Goal: Task Accomplishment & Management: Complete application form

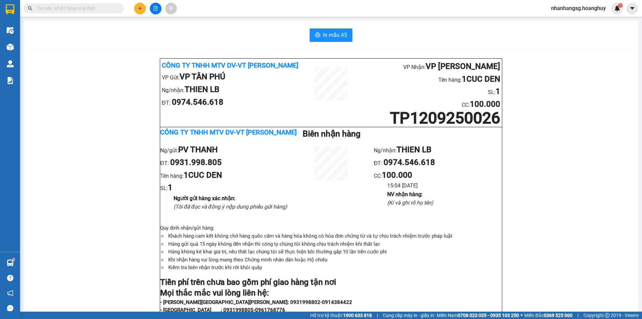
click at [103, 8] on input "text" at bounding box center [76, 8] width 79 height 7
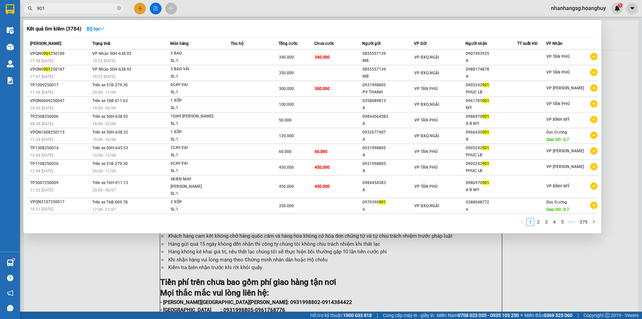
type input "901"
click at [120, 7] on icon "close-circle" at bounding box center [119, 8] width 4 height 4
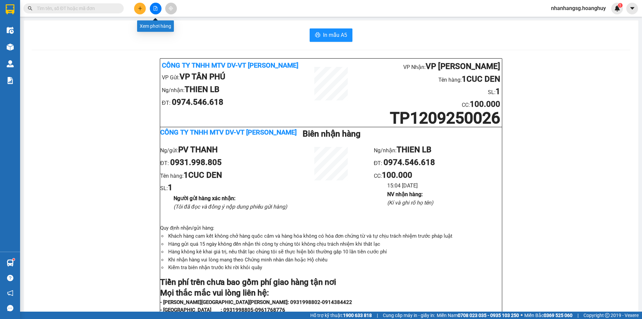
click at [156, 8] on icon "file-add" at bounding box center [156, 8] width 4 height 5
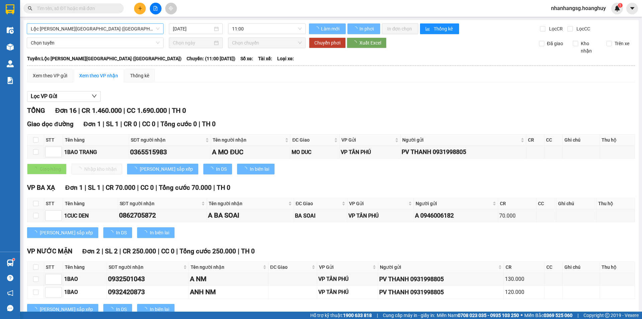
click at [93, 29] on span "Lộc [PERSON_NAME][GEOGRAPHIC_DATA] ([GEOGRAPHIC_DATA])" at bounding box center [95, 29] width 129 height 10
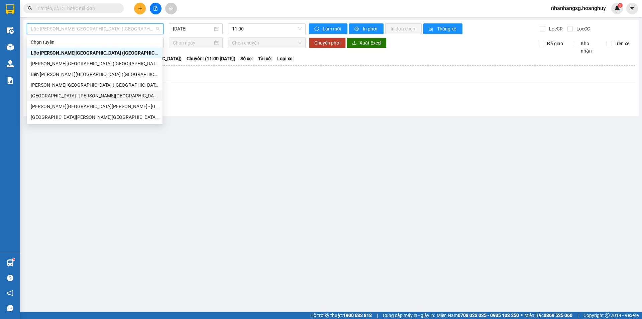
click at [59, 93] on div "[GEOGRAPHIC_DATA] - [PERSON_NAME][GEOGRAPHIC_DATA][PERSON_NAME] ([GEOGRAPHIC_DA…" at bounding box center [95, 95] width 128 height 7
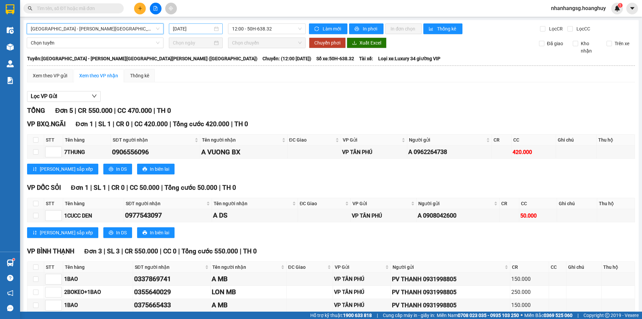
click at [186, 27] on input "[DATE]" at bounding box center [193, 28] width 40 height 7
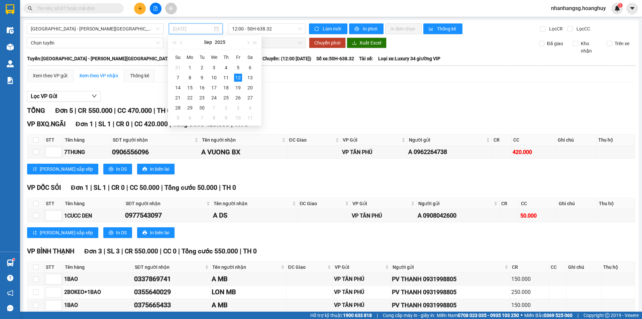
type input "[DATE]"
click at [93, 7] on input "text" at bounding box center [76, 8] width 79 height 7
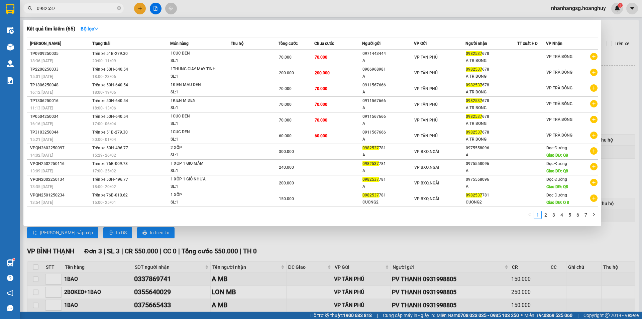
type input "0982537"
click at [137, 10] on div at bounding box center [321, 159] width 642 height 319
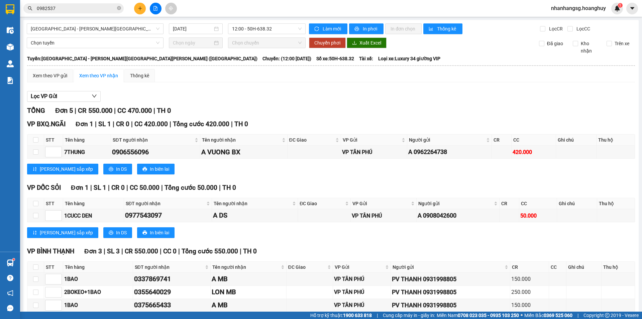
click at [137, 10] on button at bounding box center [140, 9] width 12 height 12
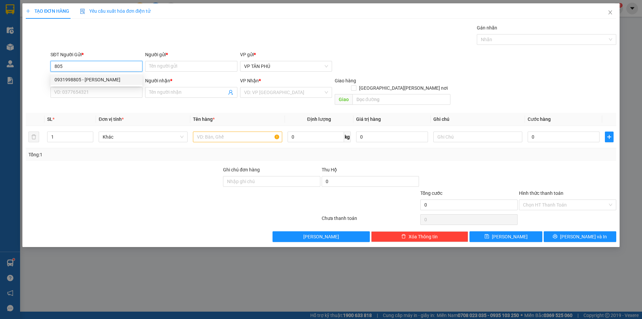
click at [95, 81] on div "0931998805 - [PERSON_NAME]" at bounding box center [97, 79] width 84 height 7
type input "0931998805"
type input "PV THANH"
type input "0974546618"
type input "THIEN LB"
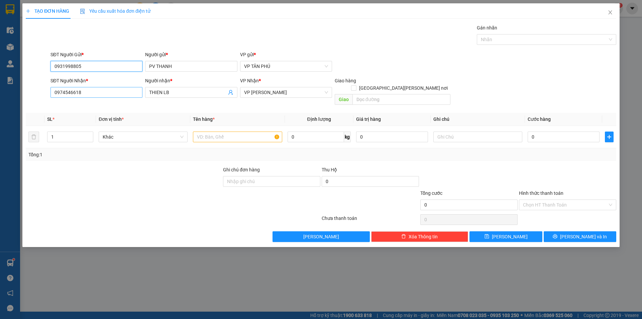
type input "0931998805"
click at [108, 96] on input "0974546618" at bounding box center [97, 92] width 92 height 11
click at [109, 96] on input "0974546618" at bounding box center [97, 92] width 92 height 11
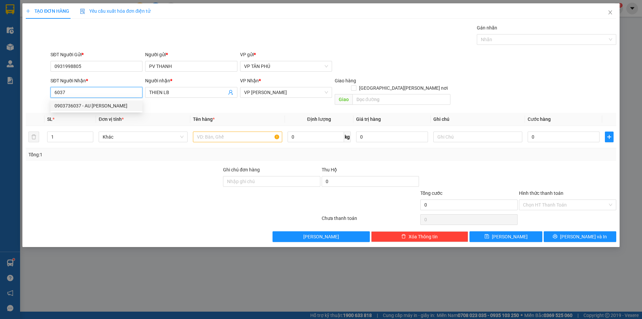
click at [116, 108] on div "0903736037 - AU [PERSON_NAME]" at bounding box center [97, 105] width 84 height 7
type input "0903736037"
type input "AU CHÂU LB"
type input "0903736037"
click at [211, 131] on input "text" at bounding box center [237, 136] width 89 height 11
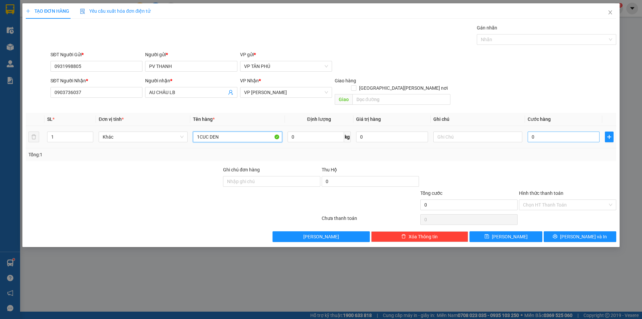
type input "1CUC DEN"
click at [537, 131] on input "0" at bounding box center [564, 136] width 72 height 11
type input "1"
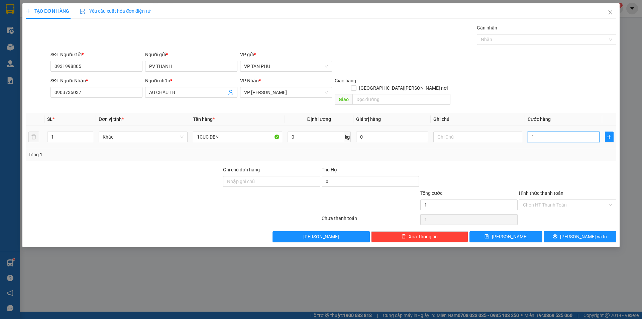
type input "12"
type input "120"
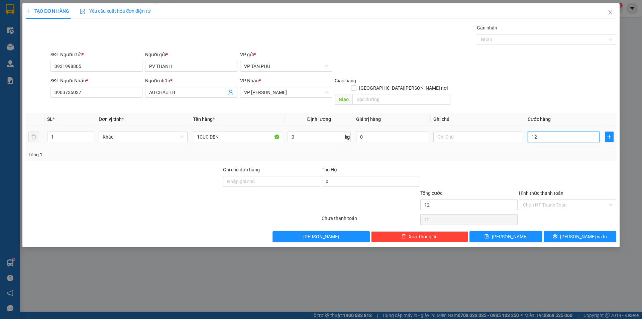
type input "120"
type input "120.000"
click at [566, 231] on button "[PERSON_NAME] và In" at bounding box center [580, 236] width 73 height 11
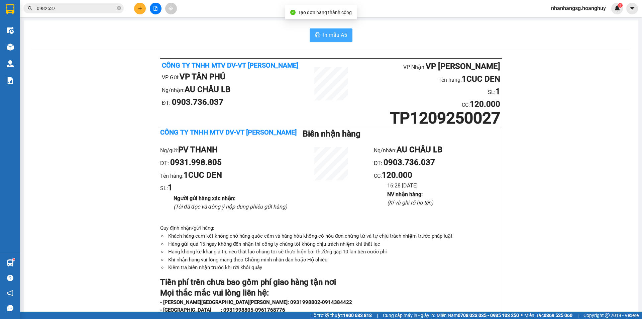
click at [329, 34] on span "In mẫu A5" at bounding box center [335, 35] width 24 height 8
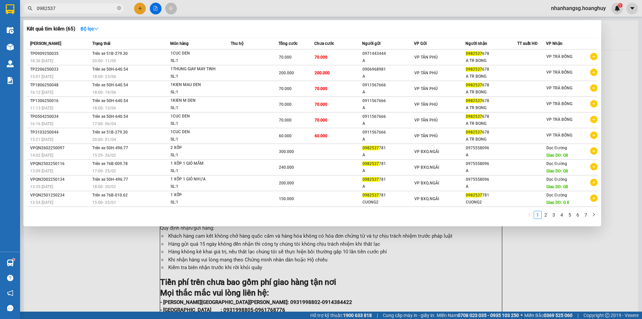
click at [85, 8] on input "0982537" at bounding box center [76, 8] width 79 height 7
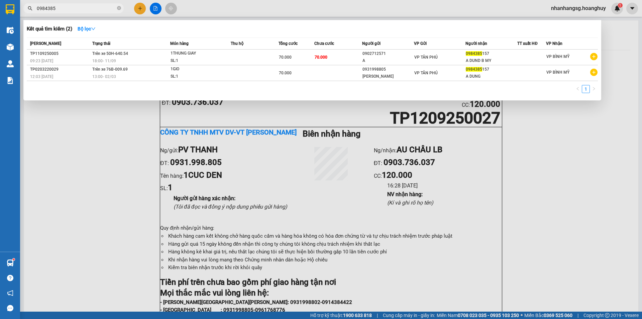
type input "0984385"
click at [139, 9] on div at bounding box center [321, 159] width 642 height 319
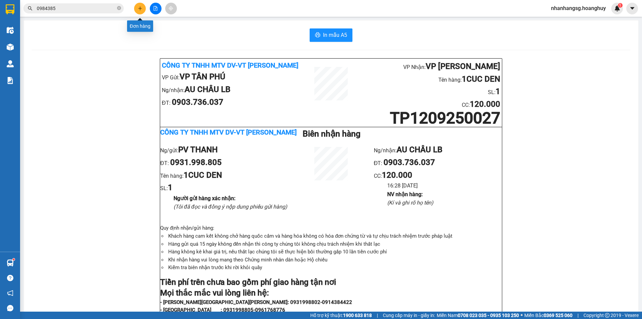
click at [139, 9] on icon "plus" at bounding box center [140, 8] width 5 height 5
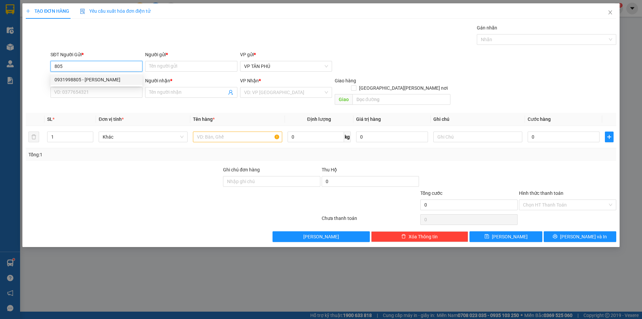
click at [93, 78] on div "0931998805 - [PERSON_NAME]" at bounding box center [97, 79] width 84 height 7
type input "0931998805"
type input "PV THANH"
type input "0903736037"
type input "AU CHÂU LB"
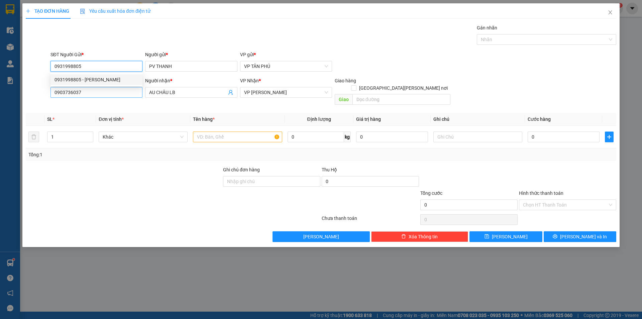
type input "0931998805"
click at [97, 92] on input "0903736037" at bounding box center [97, 92] width 92 height 11
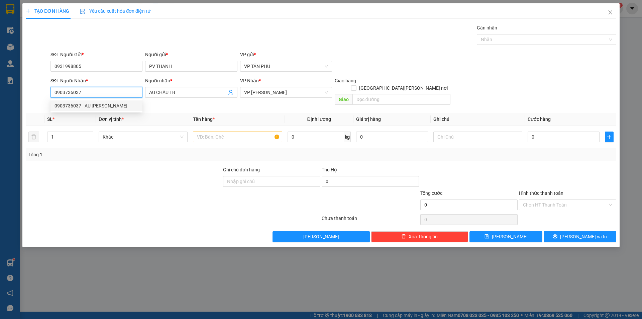
click at [97, 92] on input "0903736037" at bounding box center [97, 92] width 92 height 11
click at [105, 106] on div "0905774567 - PHU ĐONG LB" at bounding box center [121, 105] width 132 height 7
type input "0905774567"
type input "PHU ĐONG LB"
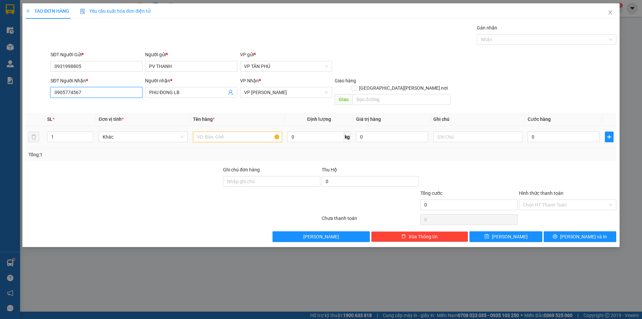
type input "0905774567"
click at [247, 131] on input "text" at bounding box center [237, 136] width 89 height 11
type input "2THUNG"
click at [535, 131] on input "0" at bounding box center [564, 136] width 72 height 11
type input "2"
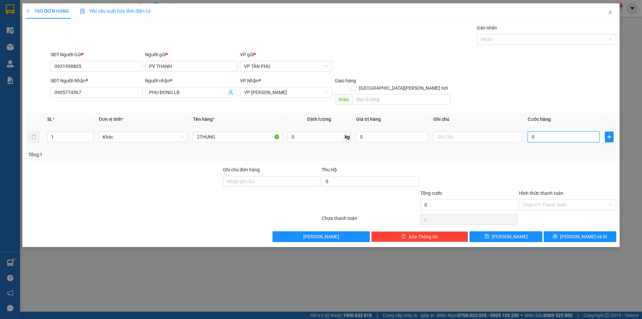
type input "2"
type input "20"
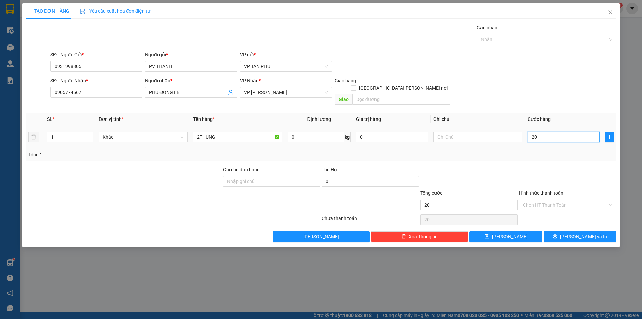
type input "200"
type input "200.000"
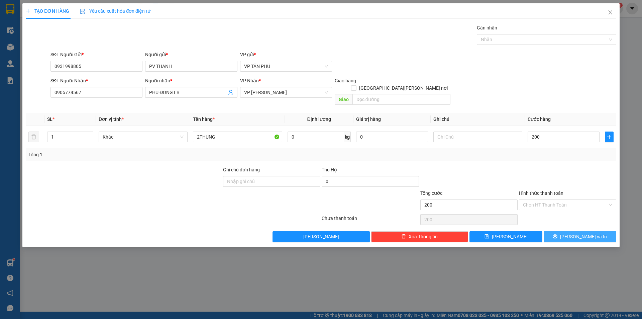
type input "200.000"
click at [559, 231] on button "[PERSON_NAME] và In" at bounding box center [580, 236] width 73 height 11
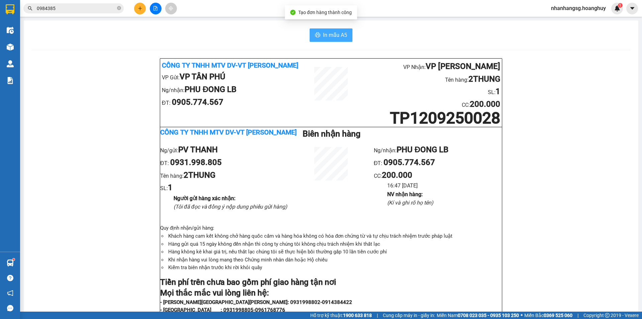
click at [328, 38] on span "In mẫu A5" at bounding box center [335, 35] width 24 height 8
click at [141, 9] on icon "plus" at bounding box center [140, 8] width 5 height 5
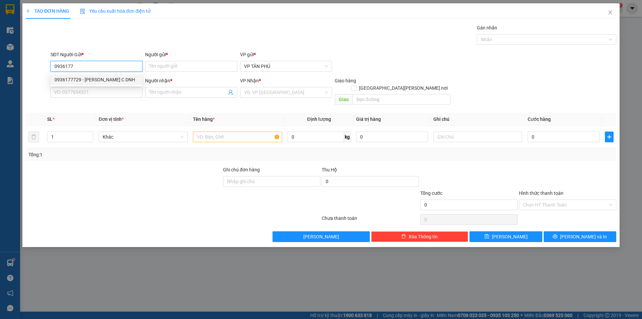
click at [96, 78] on div "0936177729 - [PERSON_NAME] C DNH" at bounding box center [97, 79] width 84 height 7
type input "0936177729"
type input "TUẤN C DNH"
type input "0986027799"
type input "BX"
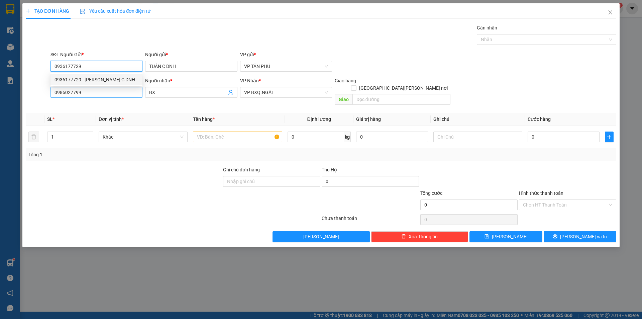
type input "0936177729"
click at [104, 90] on input "0986027799" at bounding box center [97, 92] width 92 height 11
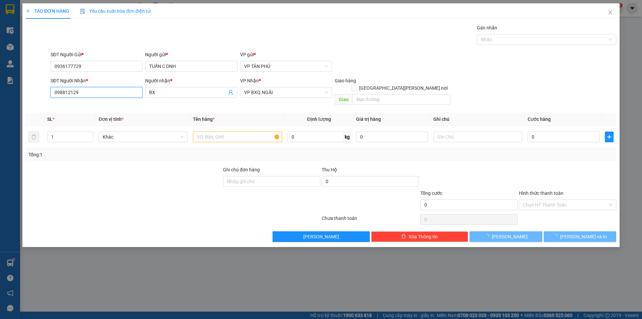
type input "0988121298"
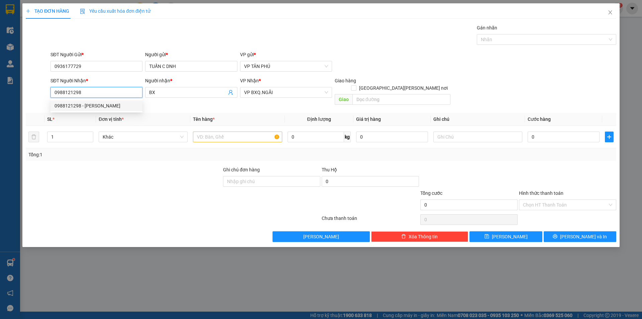
click at [99, 102] on div "0988121298 - [PERSON_NAME]" at bounding box center [97, 105] width 84 height 7
type input "[PERSON_NAME]"
type input "0988121298"
click at [225, 131] on input "text" at bounding box center [237, 136] width 89 height 11
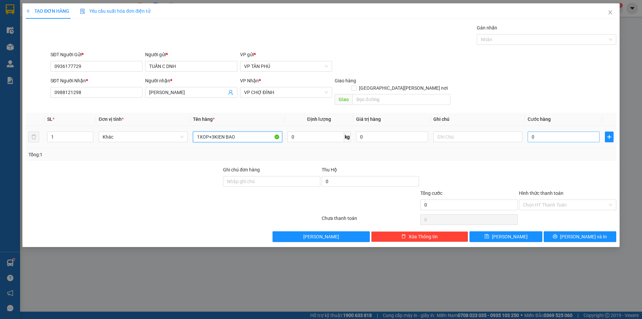
type input "1XOP+3KIEN BAO"
click at [536, 131] on input "0" at bounding box center [564, 136] width 72 height 11
type input "3"
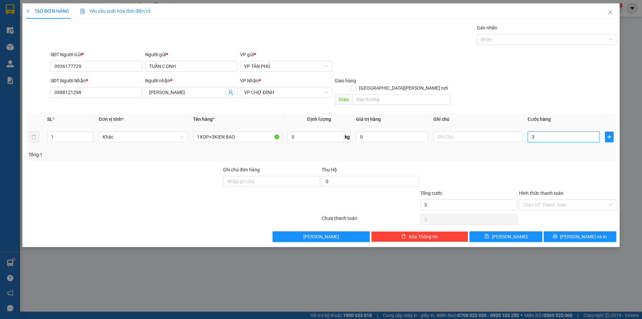
type input "35"
type input "350"
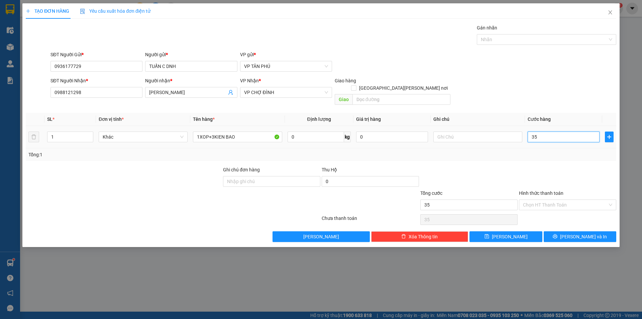
type input "350"
click at [540, 200] on input "Hình thức thanh toán" at bounding box center [565, 205] width 85 height 10
type input "350.000"
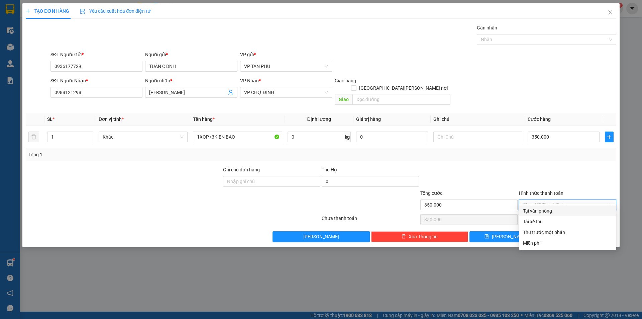
click at [538, 212] on div "Tại văn phòng" at bounding box center [567, 210] width 89 height 7
type input "0"
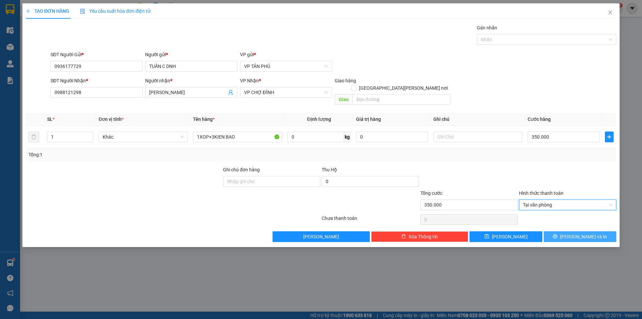
click at [558, 234] on icon "printer" at bounding box center [555, 236] width 4 height 4
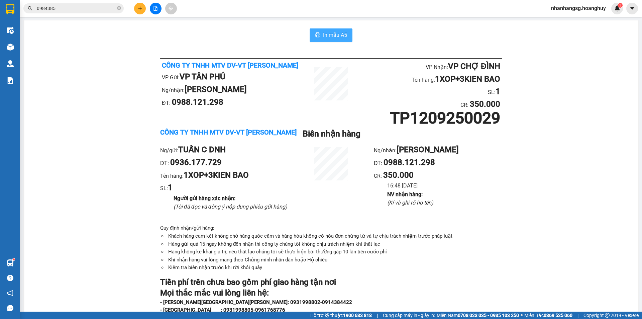
click at [332, 36] on span "In mẫu A5" at bounding box center [335, 35] width 24 height 8
click at [159, 9] on button at bounding box center [156, 9] width 12 height 12
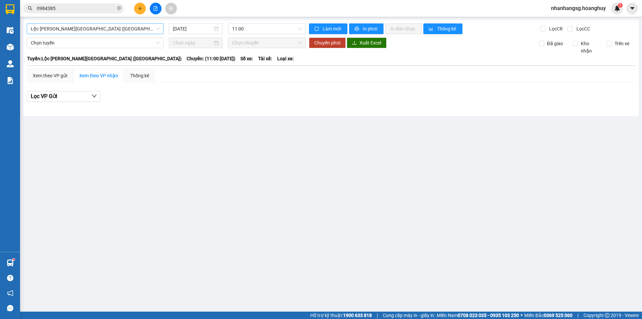
click at [91, 25] on span "Lộc [PERSON_NAME][GEOGRAPHIC_DATA] ([GEOGRAPHIC_DATA])" at bounding box center [95, 29] width 129 height 10
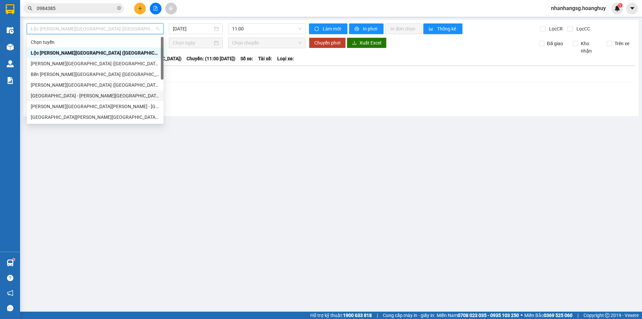
click at [69, 98] on div "[GEOGRAPHIC_DATA] - [PERSON_NAME][GEOGRAPHIC_DATA][PERSON_NAME] ([GEOGRAPHIC_DA…" at bounding box center [95, 95] width 129 height 7
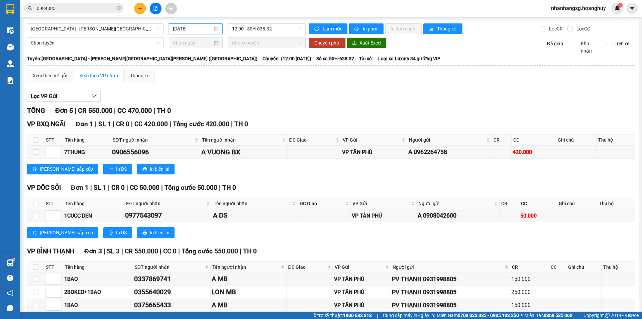
click at [189, 25] on input "[DATE]" at bounding box center [193, 28] width 40 height 7
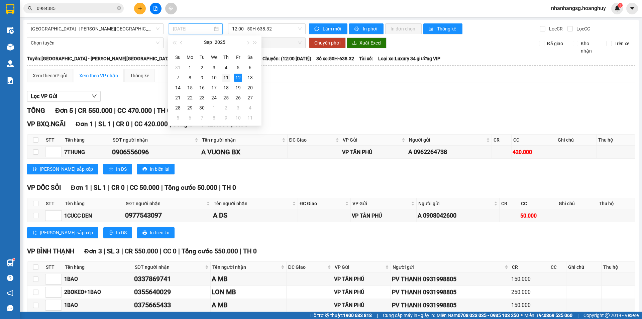
click at [225, 79] on div "11" at bounding box center [226, 78] width 8 height 8
type input "[DATE]"
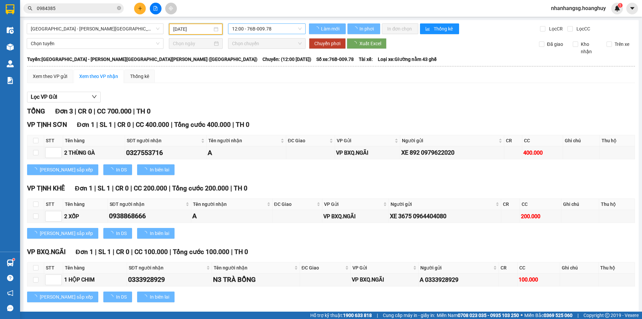
click at [236, 28] on span "12:00 - 76B-009.78" at bounding box center [267, 29] width 70 height 10
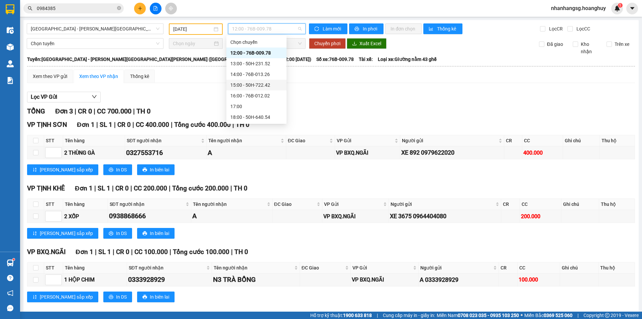
scroll to position [21, 0]
click at [251, 118] on div "20:00 - 51B-279.30" at bounding box center [256, 116] width 52 height 7
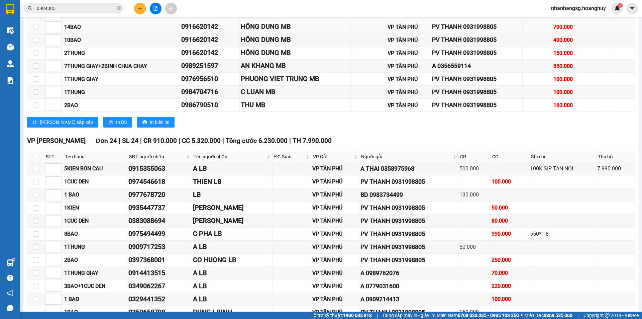
scroll to position [67, 0]
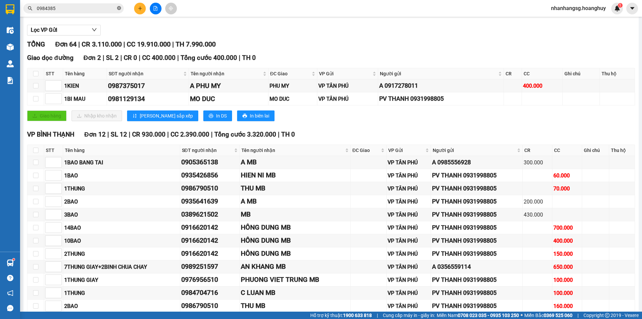
click at [119, 9] on icon "close-circle" at bounding box center [119, 8] width 4 height 4
click at [119, 9] on span at bounding box center [119, 8] width 4 height 7
click at [107, 8] on input "text" at bounding box center [76, 8] width 79 height 7
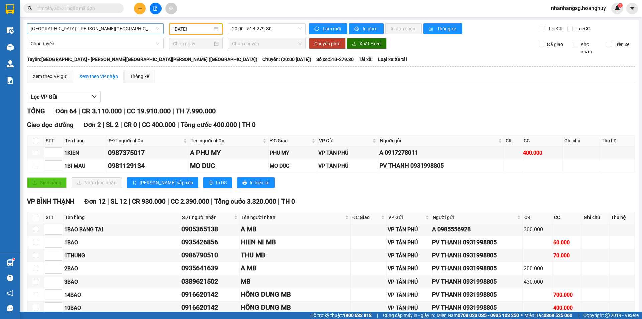
click at [75, 31] on span "[GEOGRAPHIC_DATA] - [PERSON_NAME][GEOGRAPHIC_DATA][PERSON_NAME] ([GEOGRAPHIC_DA…" at bounding box center [95, 29] width 129 height 10
click at [80, 31] on span "[GEOGRAPHIC_DATA] - [PERSON_NAME][GEOGRAPHIC_DATA][PERSON_NAME] ([GEOGRAPHIC_DA…" at bounding box center [95, 29] width 129 height 10
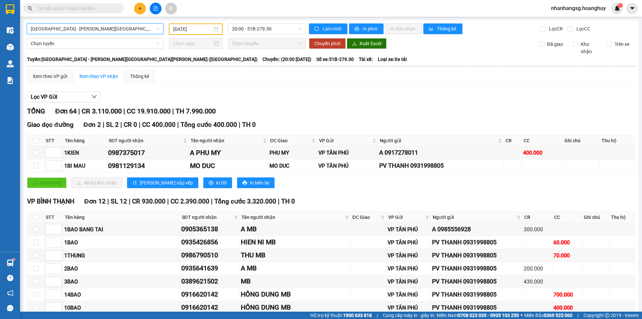
click at [80, 31] on span "[GEOGRAPHIC_DATA] - [PERSON_NAME][GEOGRAPHIC_DATA][PERSON_NAME] ([GEOGRAPHIC_DA…" at bounding box center [95, 29] width 129 height 10
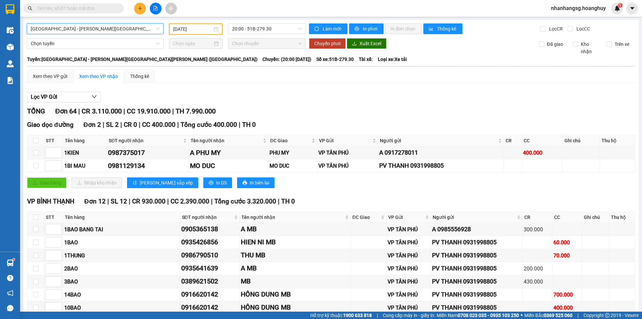
click at [80, 31] on span "[GEOGRAPHIC_DATA] - [PERSON_NAME][GEOGRAPHIC_DATA][PERSON_NAME] ([GEOGRAPHIC_DA…" at bounding box center [95, 29] width 129 height 10
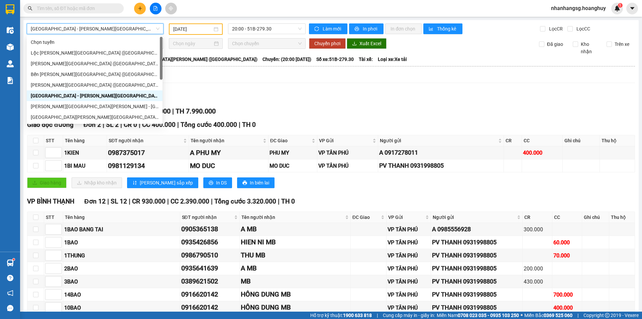
click at [80, 31] on span "[GEOGRAPHIC_DATA] - [PERSON_NAME][GEOGRAPHIC_DATA][PERSON_NAME] ([GEOGRAPHIC_DA…" at bounding box center [95, 29] width 129 height 10
click at [64, 65] on div "[PERSON_NAME][GEOGRAPHIC_DATA] ([GEOGRAPHIC_DATA])" at bounding box center [95, 63] width 128 height 7
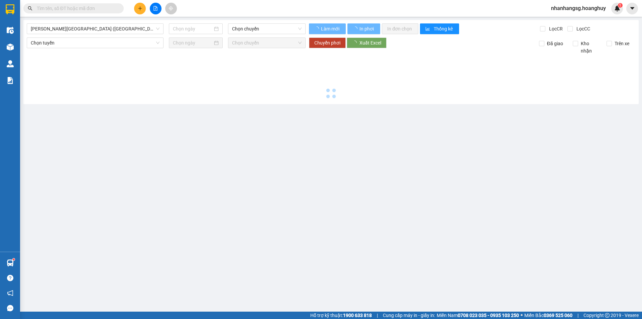
click at [64, 65] on div at bounding box center [331, 78] width 609 height 46
type input "[DATE]"
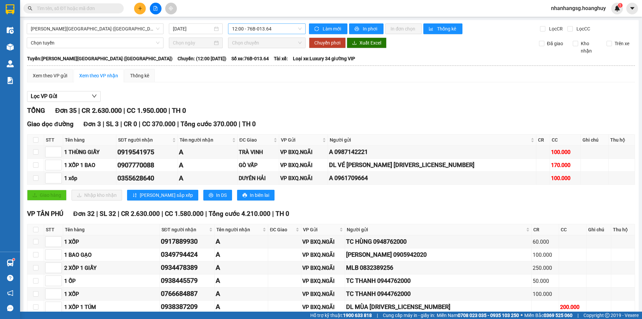
click at [248, 30] on span "12:00 - 76B-013.64" at bounding box center [267, 29] width 70 height 10
click at [258, 80] on div "Xem theo VP gửi Xem theo VP nhận Thống kê" at bounding box center [331, 75] width 608 height 13
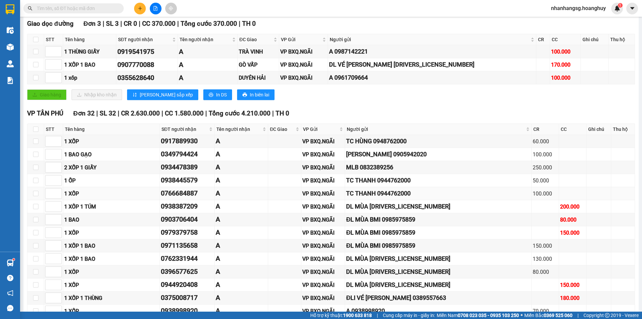
scroll to position [0, 0]
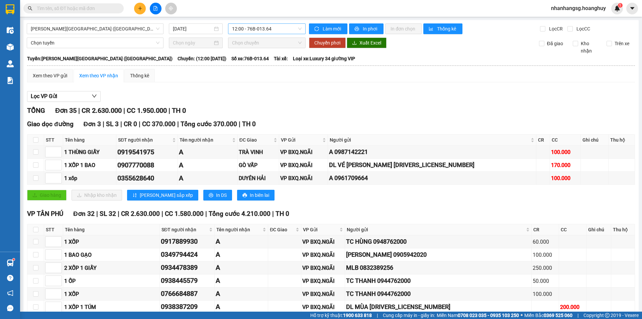
click at [244, 30] on span "12:00 - 76B-013.64" at bounding box center [267, 29] width 70 height 10
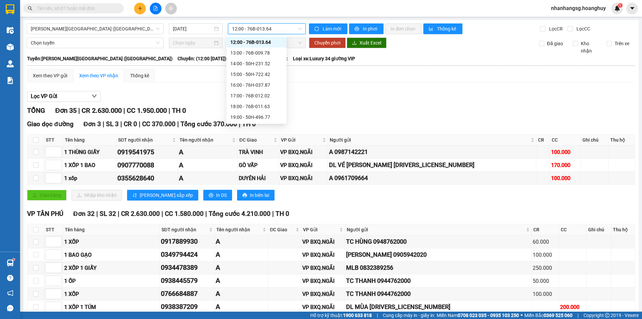
click at [244, 30] on span "12:00 - 76B-013.64" at bounding box center [267, 29] width 70 height 10
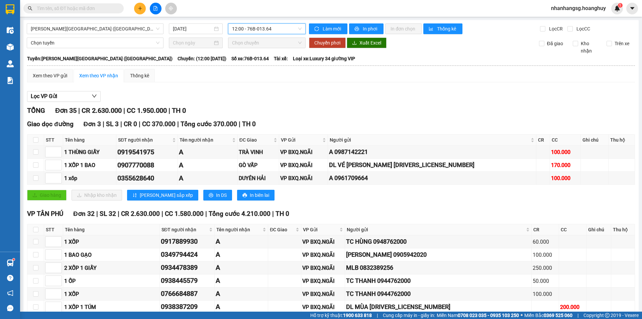
click at [244, 30] on span "12:00 - 76B-013.64" at bounding box center [267, 29] width 70 height 10
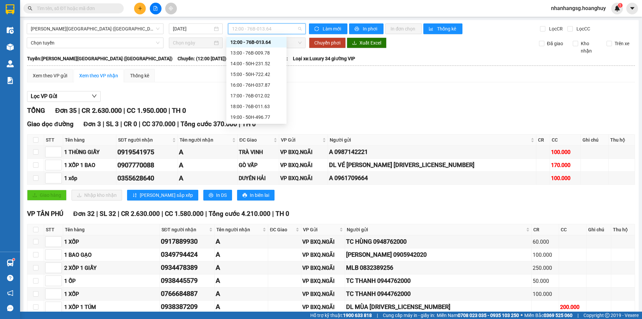
click at [244, 30] on span "12:00 - 76B-013.64" at bounding box center [267, 29] width 70 height 10
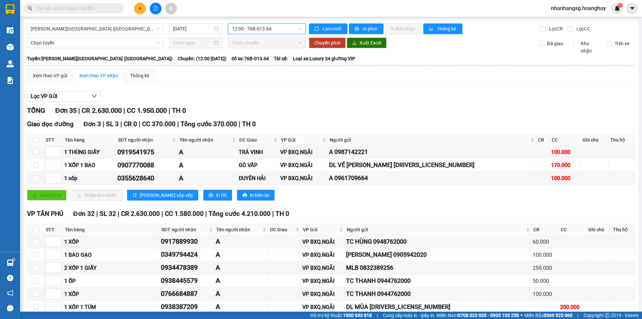
click at [244, 30] on span "12:00 - 76B-013.64" at bounding box center [267, 29] width 70 height 10
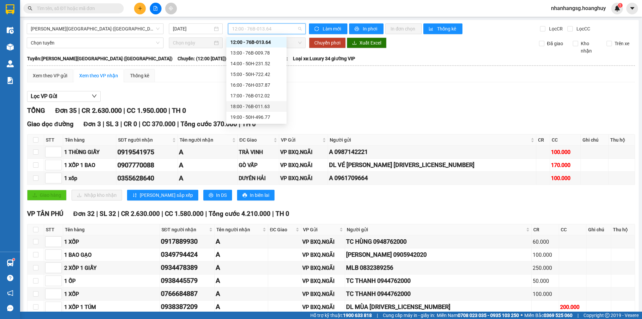
click at [254, 106] on div "18:00 - 76B-011.63" at bounding box center [256, 106] width 52 height 7
click at [254, 106] on main "[GEOGRAPHIC_DATA][PERSON_NAME][GEOGRAPHIC_DATA] ([GEOGRAPHIC_DATA]) [DATE] 12:0…" at bounding box center [321, 155] width 642 height 311
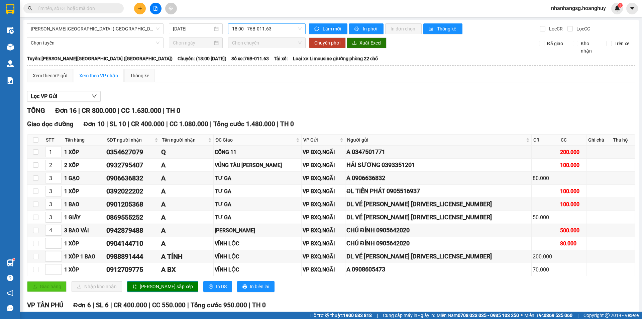
click at [252, 30] on span "18:00 - 76B-011.63" at bounding box center [267, 29] width 70 height 10
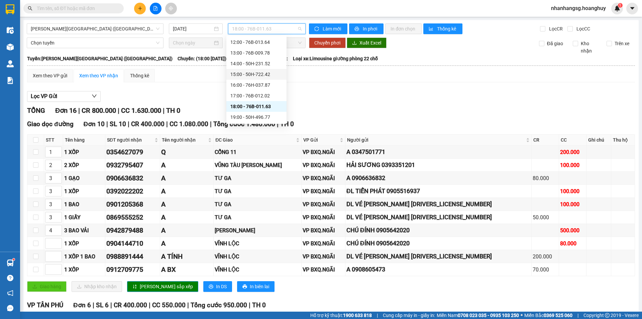
scroll to position [21, 0]
click at [264, 85] on div "17:00 - 76B-012.02" at bounding box center [256, 84] width 52 height 7
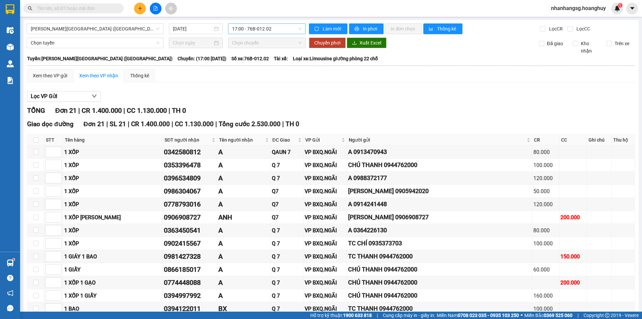
click at [259, 31] on span "17:00 - 76B-012.02" at bounding box center [267, 29] width 70 height 10
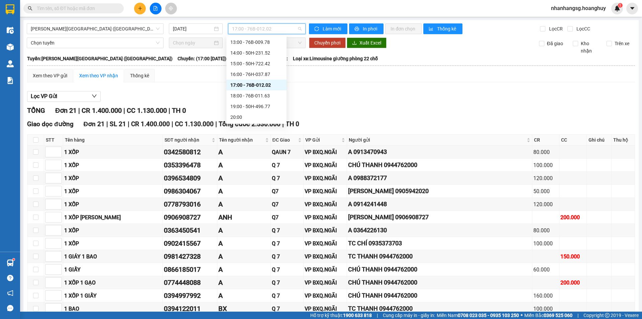
click at [259, 31] on span "17:00 - 76B-012.02" at bounding box center [267, 29] width 70 height 10
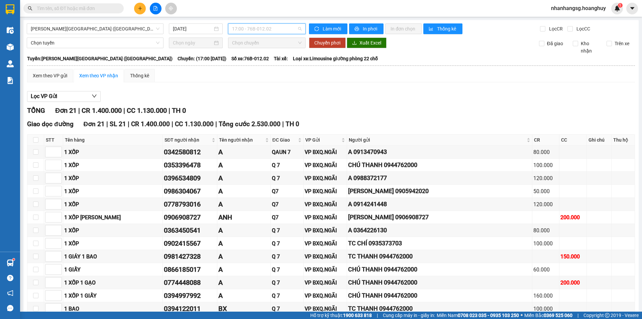
click at [259, 31] on span "17:00 - 76B-012.02" at bounding box center [267, 29] width 70 height 10
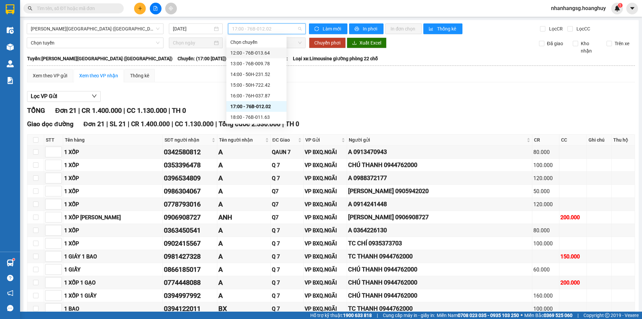
click at [263, 52] on div "12:00 - 76B-013.64" at bounding box center [256, 52] width 52 height 7
click at [263, 52] on div "Chọn tuyến Chọn chuyến Chuyển phơi Xuất Excel Đã giao Kho nhận Trên xe" at bounding box center [331, 45] width 609 height 17
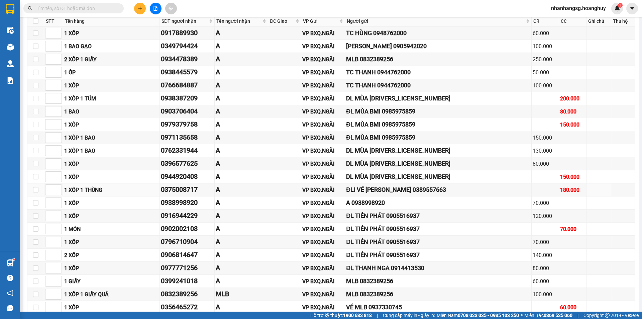
scroll to position [141, 0]
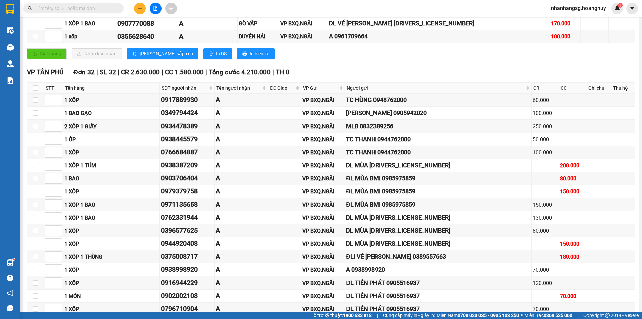
click at [103, 8] on input "text" at bounding box center [76, 8] width 79 height 7
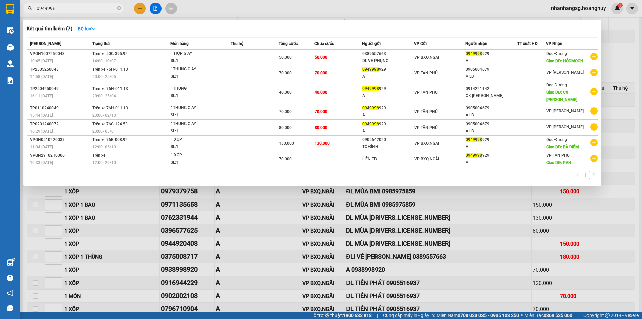
type input "0949998"
click at [207, 6] on div at bounding box center [321, 159] width 642 height 319
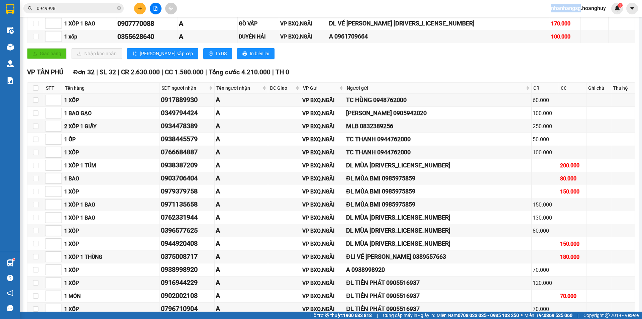
click at [207, 6] on div "Kết quả [PERSON_NAME] ( 7 ) Bộ lọc Mã ĐH Trạng thái Món hàng Thu hộ [PERSON_NAM…" at bounding box center [321, 8] width 642 height 17
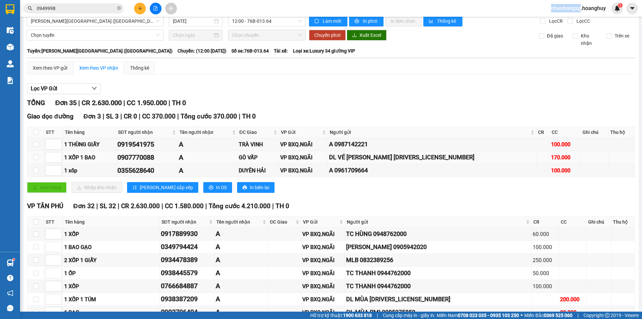
scroll to position [0, 0]
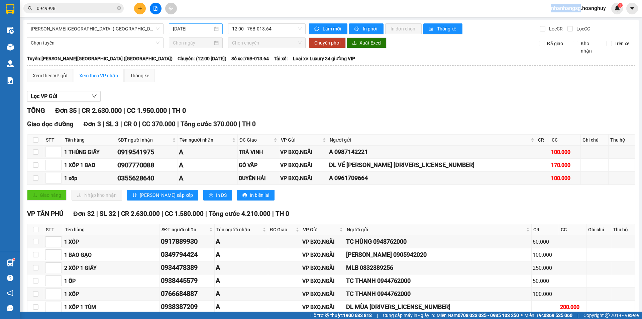
click at [192, 29] on input "[DATE]" at bounding box center [193, 28] width 40 height 7
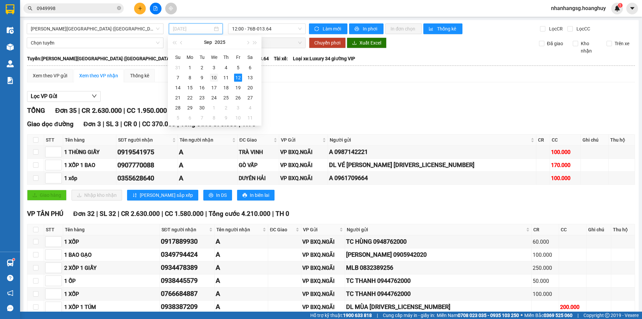
click at [213, 79] on div "10" at bounding box center [214, 78] width 8 height 8
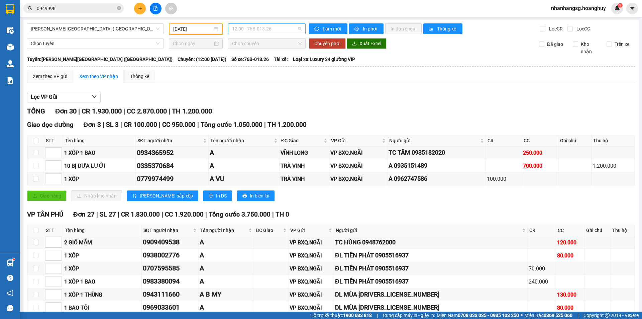
click at [254, 29] on span "12:00 - 76B-013.26" at bounding box center [267, 29] width 70 height 10
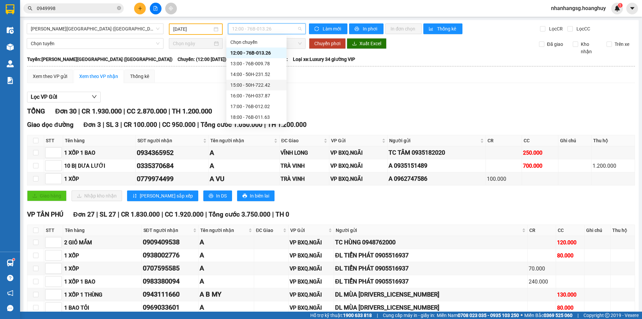
click at [265, 86] on div "15:00 - 50H-722.42" at bounding box center [256, 84] width 52 height 7
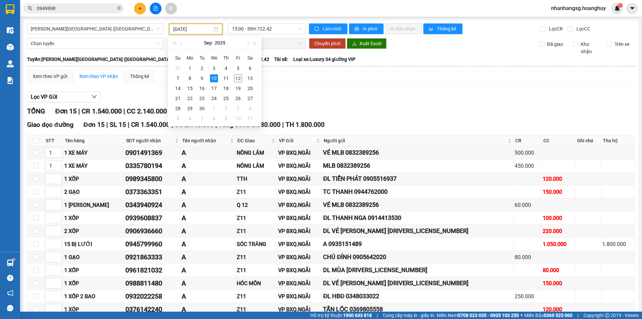
click at [188, 30] on input "[DATE]" at bounding box center [192, 28] width 39 height 7
click at [225, 76] on div "11" at bounding box center [226, 78] width 8 height 8
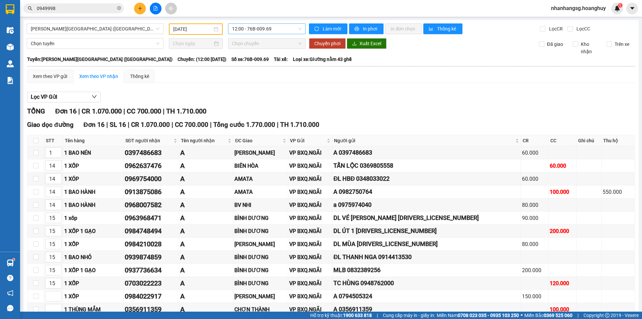
click at [241, 29] on span "12:00 - 76B-009.69" at bounding box center [267, 29] width 70 height 10
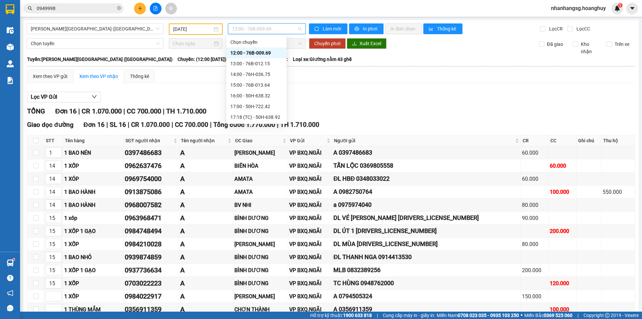
click at [241, 29] on span "12:00 - 76B-009.69" at bounding box center [267, 29] width 70 height 10
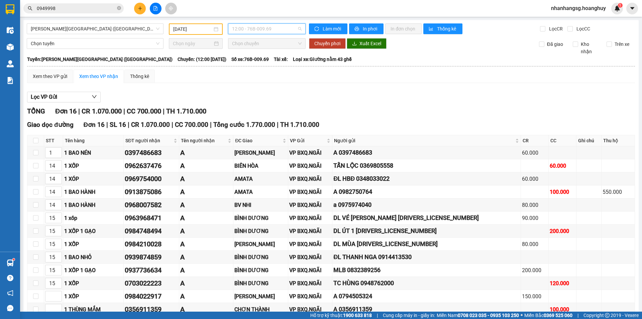
click at [241, 29] on span "12:00 - 76B-009.69" at bounding box center [267, 29] width 70 height 10
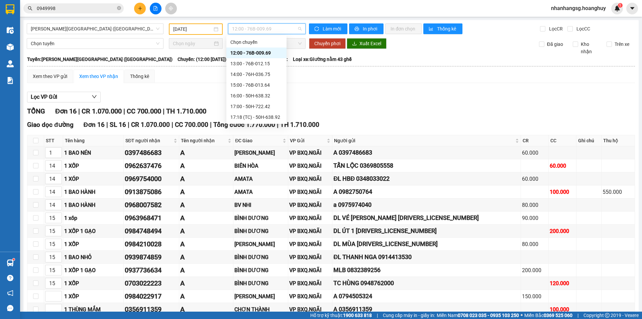
click at [241, 29] on span "12:00 - 76B-009.69" at bounding box center [267, 29] width 70 height 10
click at [263, 74] on div "17:00 - 50H-722.42" at bounding box center [256, 74] width 52 height 7
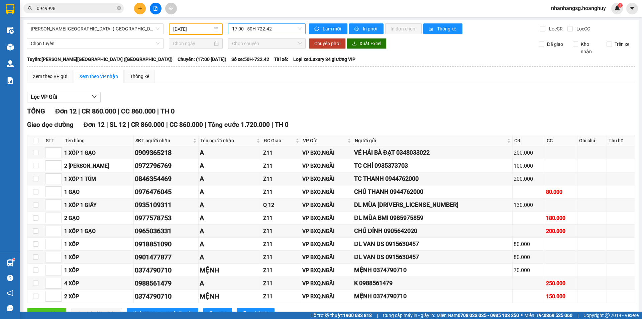
click at [261, 31] on span "17:00 - 50H-722.42" at bounding box center [267, 29] width 70 height 10
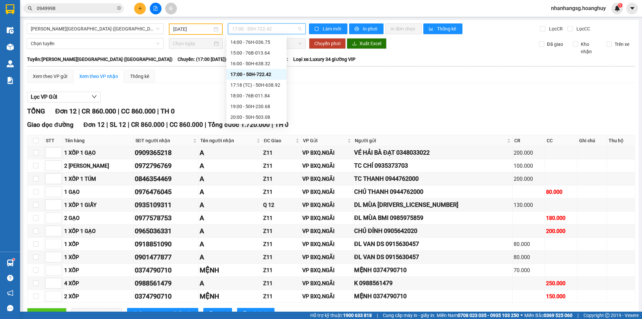
click at [261, 31] on span "17:00 - 50H-722.42" at bounding box center [267, 29] width 70 height 10
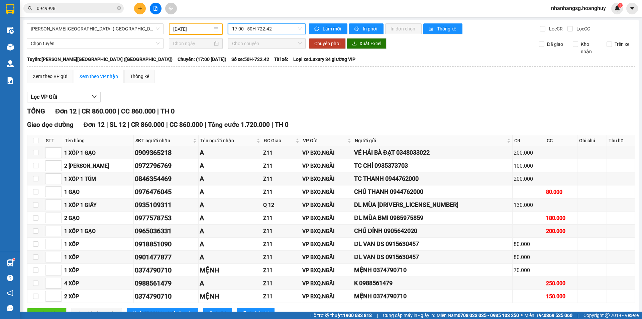
click at [261, 31] on span "17:00 - 50H-722.42" at bounding box center [267, 29] width 70 height 10
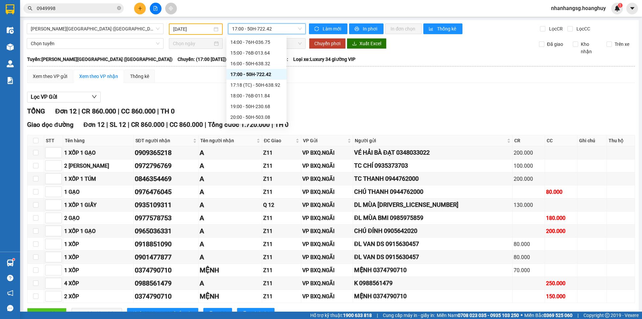
click at [261, 31] on span "17:00 - 50H-722.42" at bounding box center [267, 29] width 70 height 10
click at [191, 28] on input "[DATE]" at bounding box center [192, 28] width 39 height 7
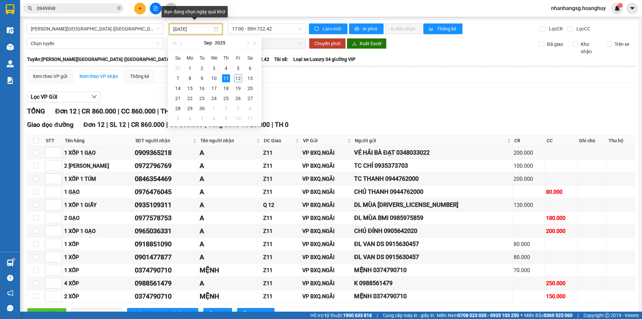
click at [191, 28] on input "[DATE]" at bounding box center [192, 28] width 39 height 7
click at [212, 75] on div "10" at bounding box center [214, 78] width 8 height 8
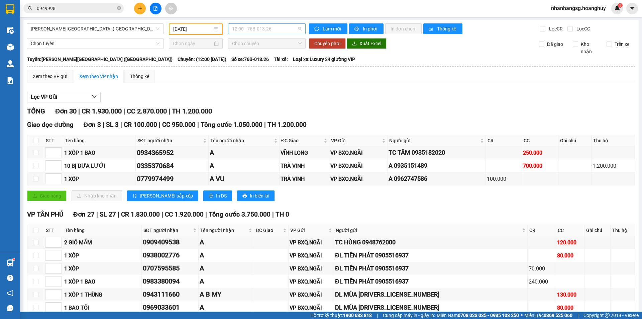
click at [253, 30] on span "12:00 - 76B-013.26" at bounding box center [267, 29] width 70 height 10
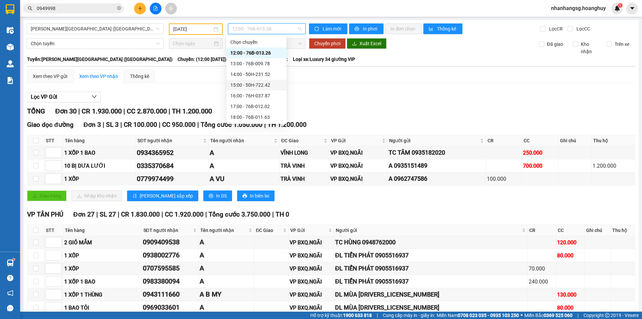
scroll to position [21, 0]
click at [264, 95] on div "18:00 - 76B-011.63" at bounding box center [256, 95] width 52 height 7
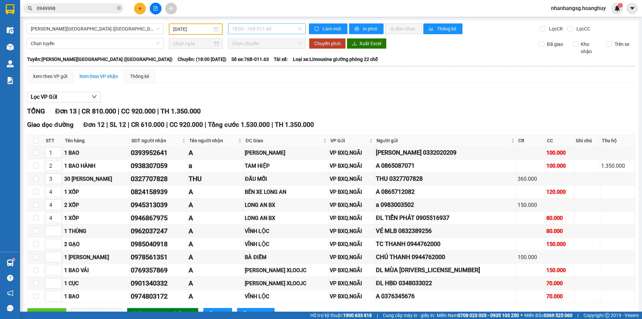
click at [249, 28] on span "18:00 - 76B-011.63" at bounding box center [267, 29] width 70 height 10
click at [198, 30] on input "[DATE]" at bounding box center [192, 28] width 39 height 7
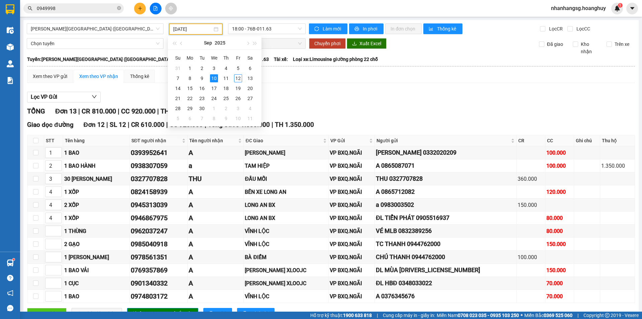
click at [198, 30] on input "[DATE]" at bounding box center [192, 28] width 39 height 7
click at [238, 76] on div "12" at bounding box center [238, 78] width 8 height 8
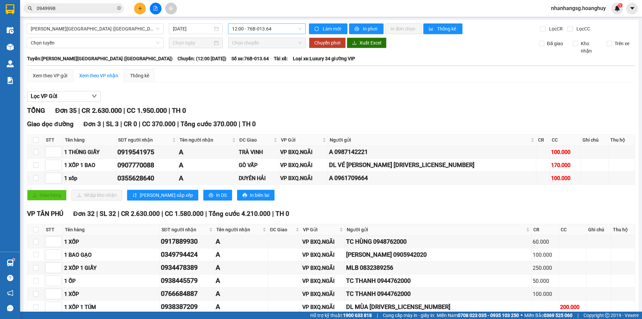
click at [260, 29] on span "12:00 - 76B-013.64" at bounding box center [267, 29] width 70 height 10
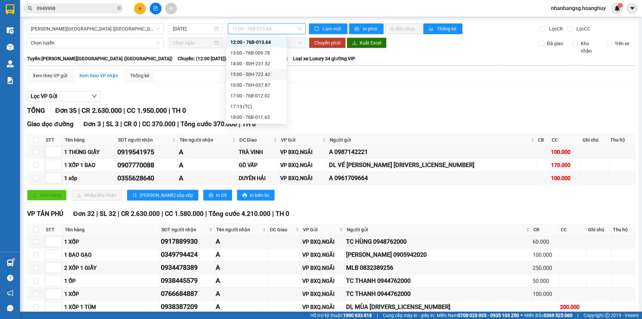
click at [267, 74] on div "15:00 - 50H-722.42" at bounding box center [256, 74] width 52 height 7
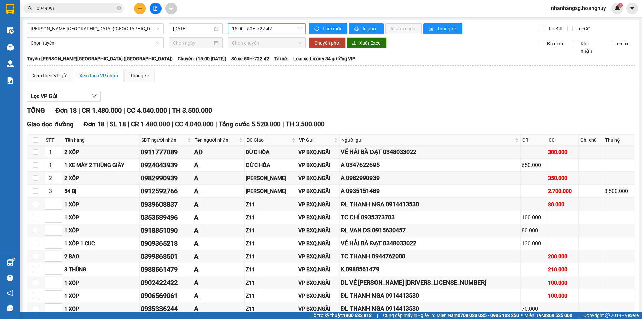
click at [257, 28] on span "15:00 - 50H-722.42" at bounding box center [267, 29] width 70 height 10
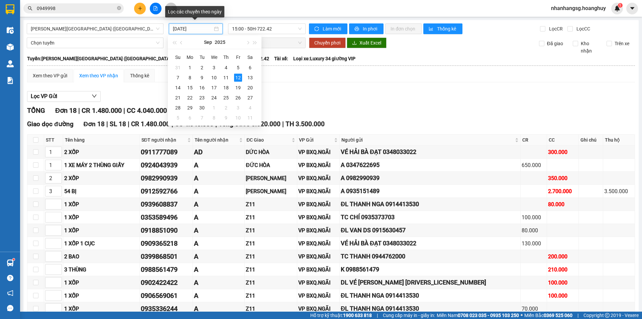
click at [198, 30] on input "[DATE]" at bounding box center [193, 28] width 40 height 7
click at [229, 77] on div "11" at bounding box center [226, 78] width 8 height 8
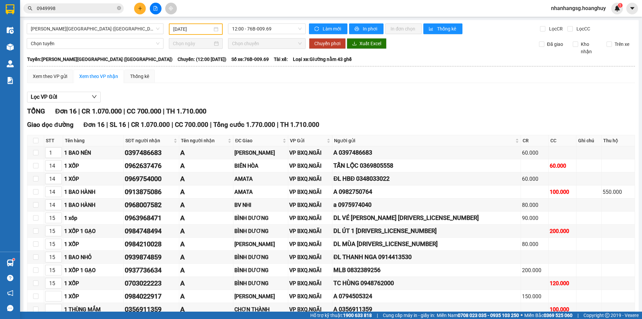
click at [180, 26] on input "[DATE]" at bounding box center [192, 28] width 39 height 7
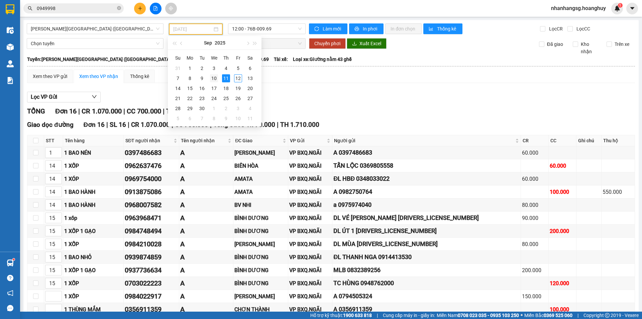
click at [212, 76] on div "10" at bounding box center [214, 78] width 8 height 8
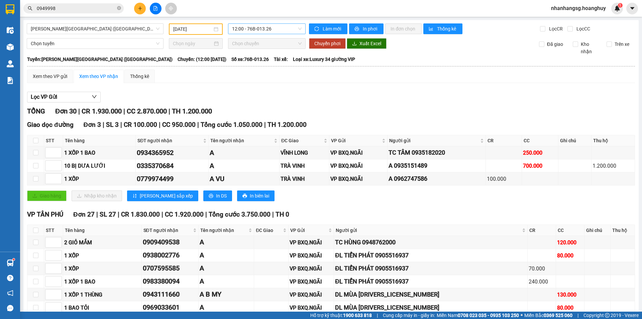
click at [246, 29] on span "12:00 - 76B-013.26" at bounding box center [267, 29] width 70 height 10
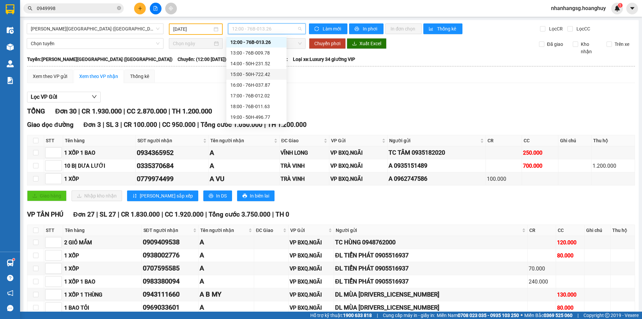
click at [256, 73] on div "15:00 - 50H-722.42" at bounding box center [256, 74] width 52 height 7
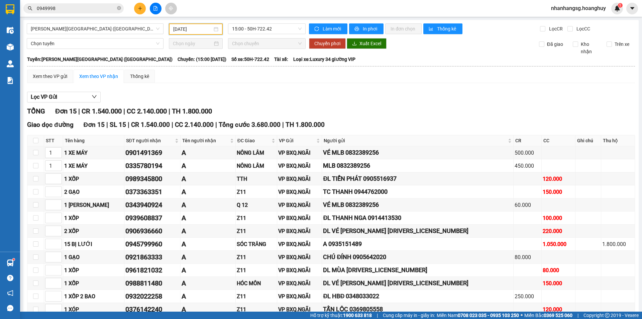
click at [200, 32] on input "[DATE]" at bounding box center [192, 28] width 39 height 7
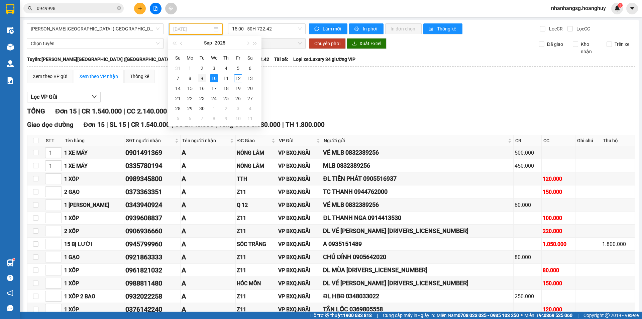
click at [204, 77] on div "9" at bounding box center [202, 78] width 8 height 8
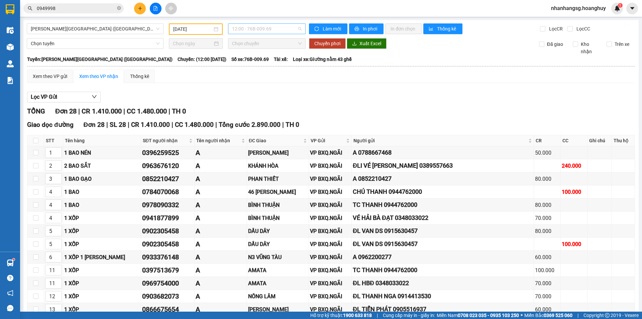
click at [258, 30] on span "12:00 - 76B-009.69" at bounding box center [267, 29] width 70 height 10
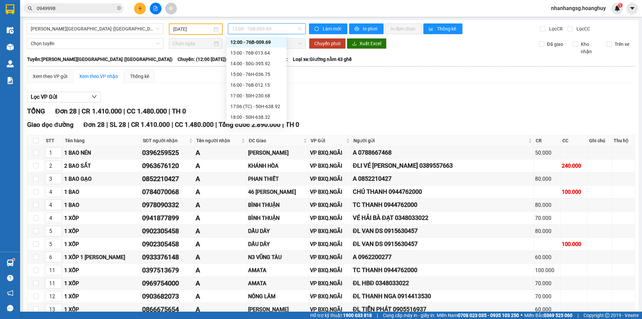
click at [258, 30] on span "12:00 - 76B-009.69" at bounding box center [267, 29] width 70 height 10
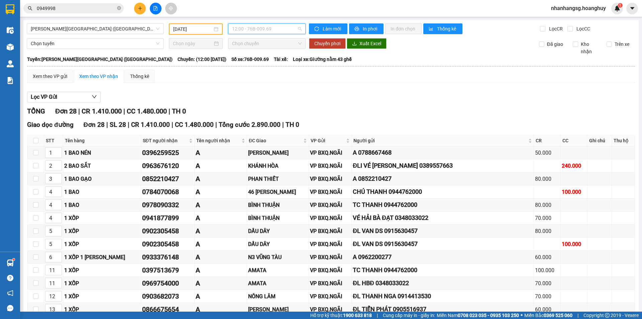
click at [258, 30] on span "12:00 - 76B-009.69" at bounding box center [267, 29] width 70 height 10
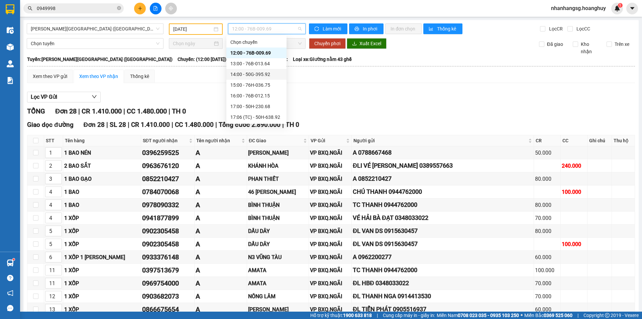
click at [267, 73] on div "14:00 - 50G-395.92" at bounding box center [256, 74] width 52 height 7
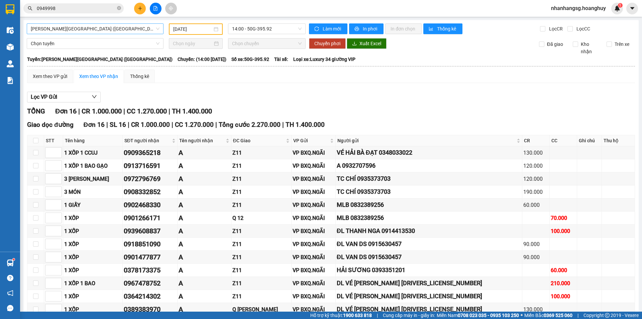
click at [99, 29] on span "[PERSON_NAME][GEOGRAPHIC_DATA] ([GEOGRAPHIC_DATA])" at bounding box center [95, 29] width 129 height 10
click at [183, 27] on input "[DATE]" at bounding box center [192, 28] width 39 height 7
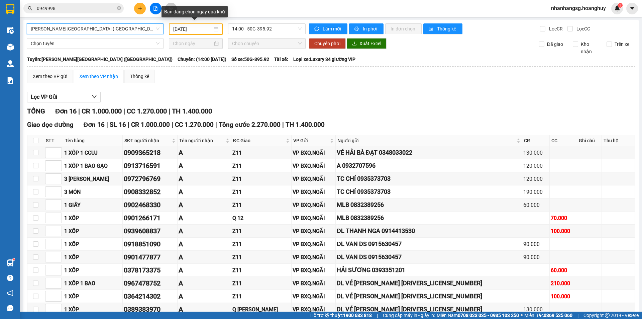
click at [183, 27] on input "[DATE]" at bounding box center [192, 28] width 39 height 7
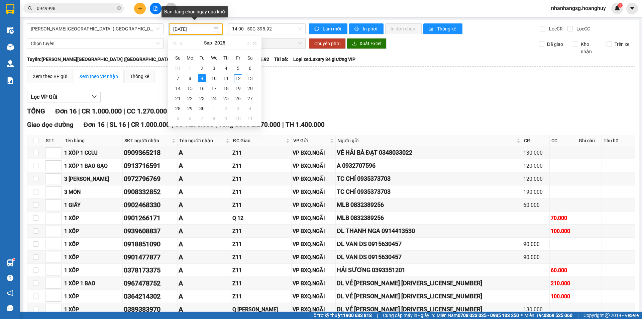
click at [183, 27] on input "[DATE]" at bounding box center [192, 28] width 39 height 7
click at [240, 79] on div "12" at bounding box center [238, 78] width 8 height 8
type input "[DATE]"
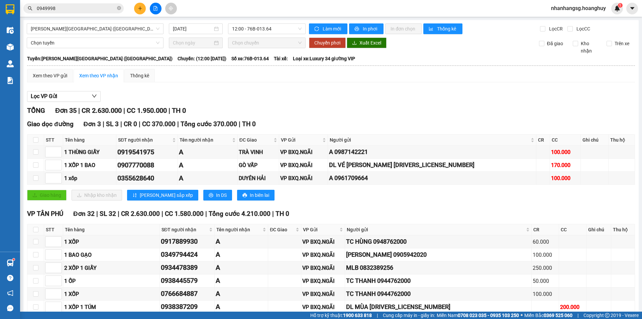
scroll to position [100, 0]
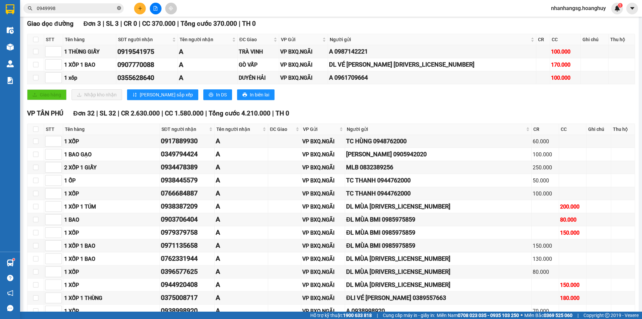
click at [118, 9] on icon "close-circle" at bounding box center [119, 8] width 4 height 4
click at [118, 9] on span at bounding box center [119, 8] width 4 height 7
click at [115, 8] on input "text" at bounding box center [76, 8] width 79 height 7
type input "0"
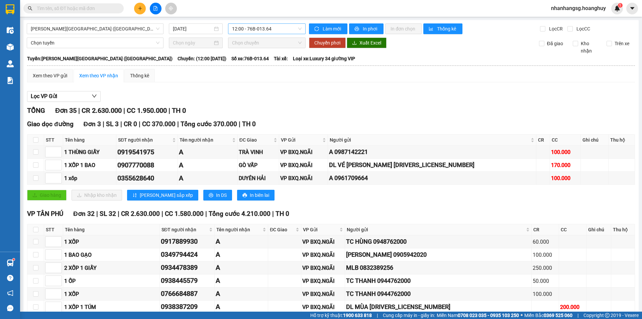
click at [243, 29] on span "12:00 - 76B-013.64" at bounding box center [267, 29] width 70 height 10
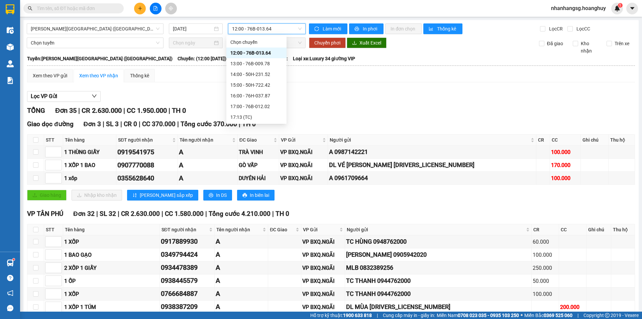
click at [243, 29] on span "12:00 - 76B-013.64" at bounding box center [267, 29] width 70 height 10
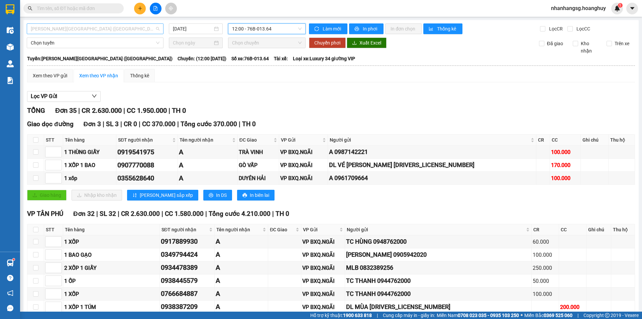
click at [104, 31] on span "[PERSON_NAME][GEOGRAPHIC_DATA] ([GEOGRAPHIC_DATA])" at bounding box center [95, 29] width 129 height 10
click at [81, 30] on span "[PERSON_NAME][GEOGRAPHIC_DATA] ([GEOGRAPHIC_DATA])" at bounding box center [95, 29] width 129 height 10
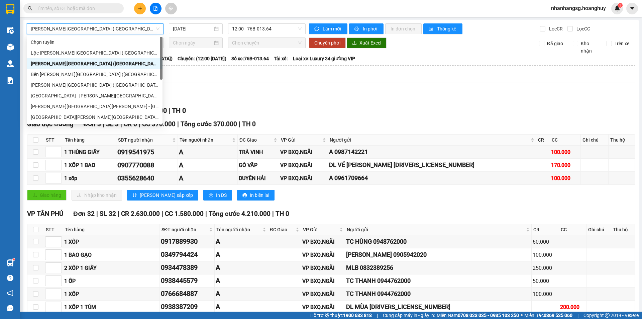
click at [81, 30] on span "[PERSON_NAME][GEOGRAPHIC_DATA] ([GEOGRAPHIC_DATA])" at bounding box center [95, 29] width 129 height 10
click at [61, 95] on div "[GEOGRAPHIC_DATA] - [PERSON_NAME][GEOGRAPHIC_DATA][PERSON_NAME] ([GEOGRAPHIC_DA…" at bounding box center [95, 95] width 128 height 7
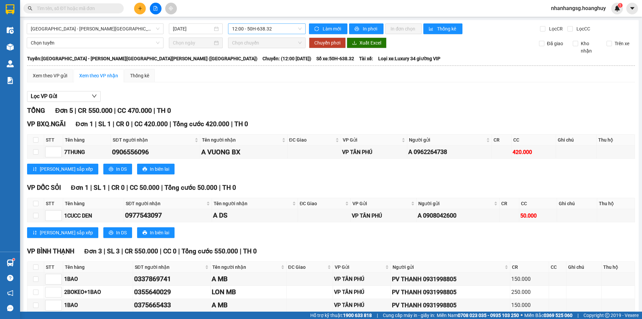
click at [241, 24] on span "12:00 - 50H-638.32" at bounding box center [267, 29] width 70 height 10
click at [195, 27] on input "[DATE]" at bounding box center [193, 28] width 40 height 7
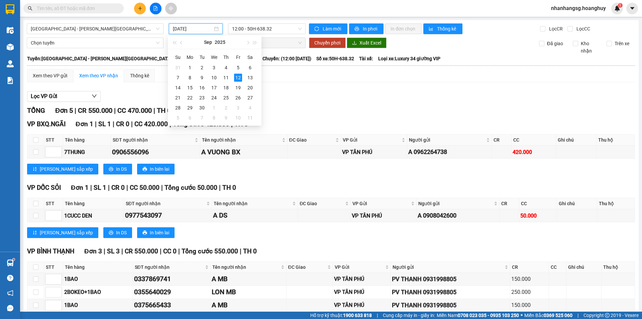
click at [195, 27] on input "[DATE]" at bounding box center [193, 28] width 40 height 7
click at [215, 69] on div "3" at bounding box center [214, 68] width 8 height 8
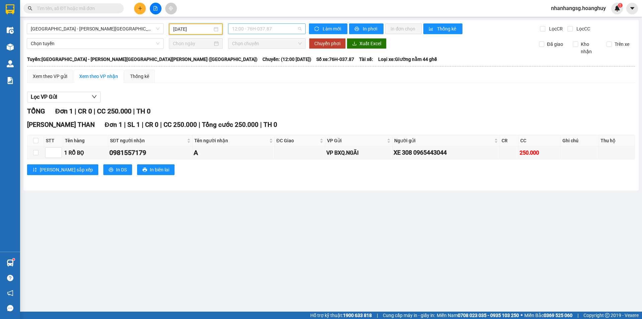
click at [267, 27] on span "12:00 - 76H-037.87" at bounding box center [267, 29] width 70 height 10
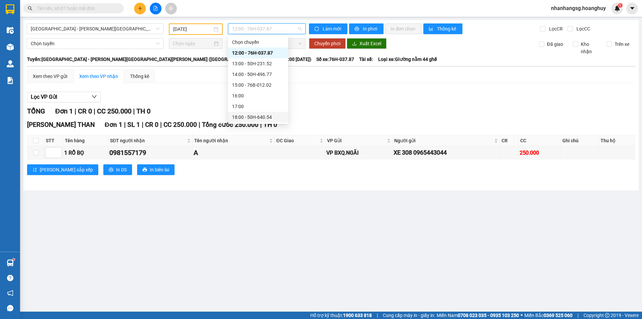
click at [270, 117] on div "18:00 - 50H-640.54" at bounding box center [258, 116] width 52 height 7
click at [270, 117] on main "[GEOGRAPHIC_DATA] - [PERSON_NAME][GEOGRAPHIC_DATA][PERSON_NAME] ([GEOGRAPHIC_DA…" at bounding box center [321, 155] width 642 height 311
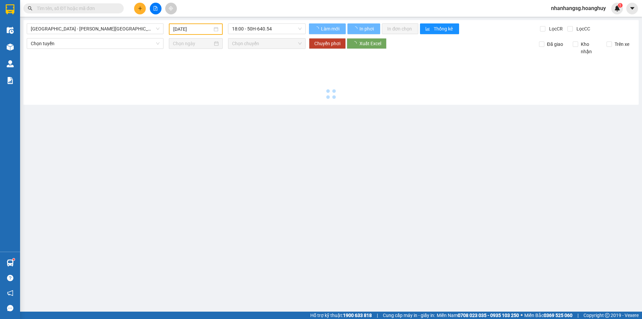
click at [270, 117] on main "[GEOGRAPHIC_DATA] - [PERSON_NAME][GEOGRAPHIC_DATA][PERSON_NAME] ([GEOGRAPHIC_DA…" at bounding box center [321, 155] width 642 height 311
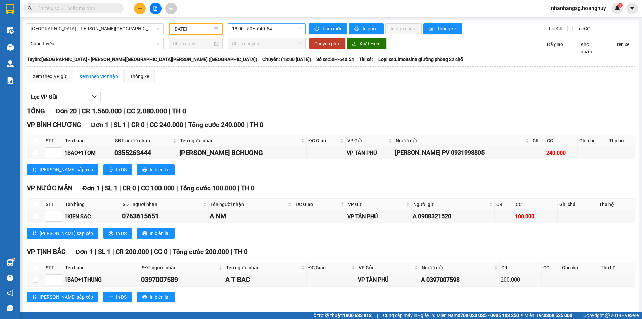
click at [257, 32] on span "18:00 - 50H-640.54" at bounding box center [267, 29] width 70 height 10
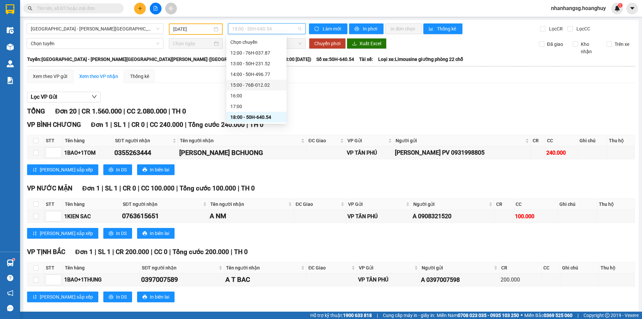
click at [254, 84] on div "15:00 - 76B-012.02" at bounding box center [256, 84] width 52 height 7
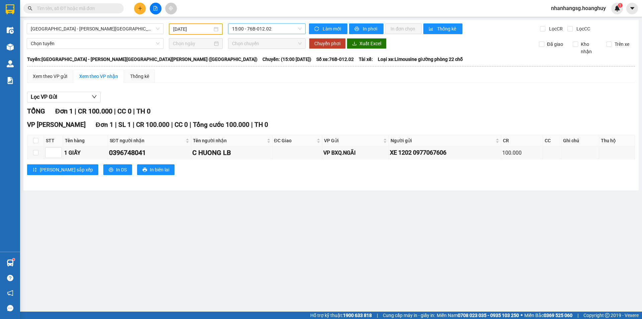
click at [259, 30] on span "15:00 - 76B-012.02" at bounding box center [267, 29] width 70 height 10
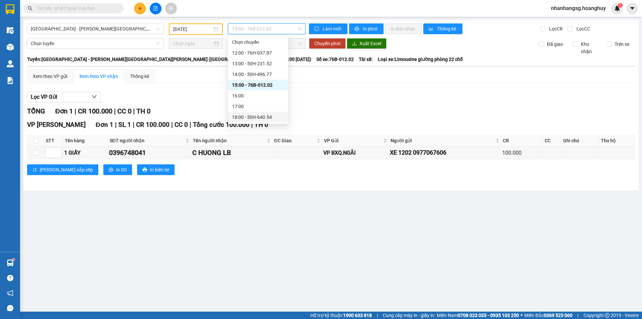
click at [263, 116] on div "18:00 - 50H-640.54" at bounding box center [258, 116] width 52 height 7
click at [263, 116] on main "[GEOGRAPHIC_DATA] - [PERSON_NAME][GEOGRAPHIC_DATA][PERSON_NAME] ([GEOGRAPHIC_DA…" at bounding box center [321, 155] width 642 height 311
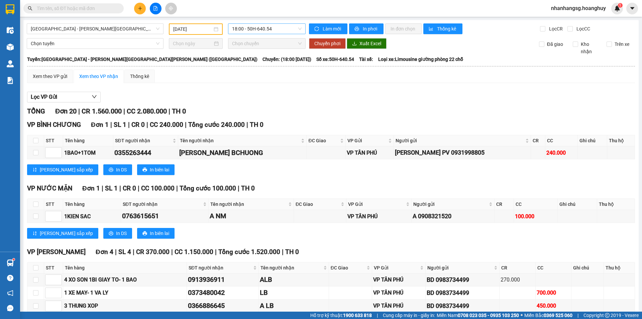
click at [259, 28] on span "18:00 - 50H-640.54" at bounding box center [267, 29] width 70 height 10
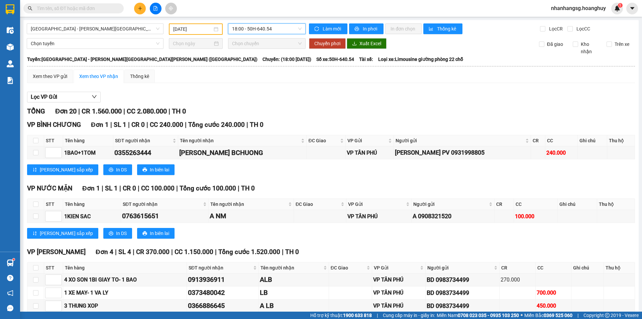
click at [259, 28] on span "18:00 - 50H-640.54" at bounding box center [267, 29] width 70 height 10
click at [191, 29] on input "[DATE]" at bounding box center [192, 28] width 39 height 7
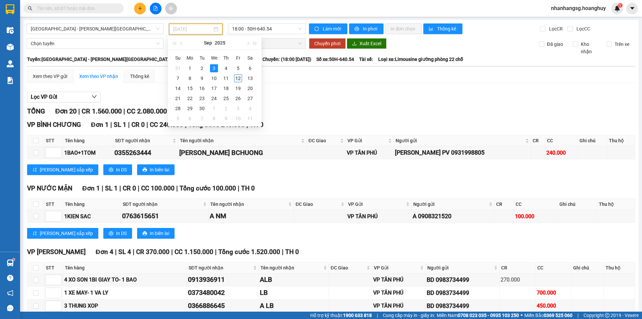
click at [237, 79] on div "12" at bounding box center [238, 78] width 8 height 8
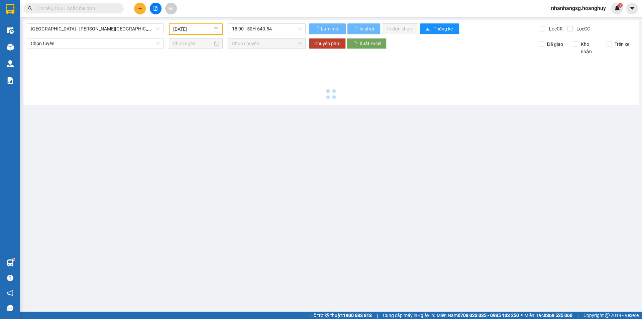
type input "[DATE]"
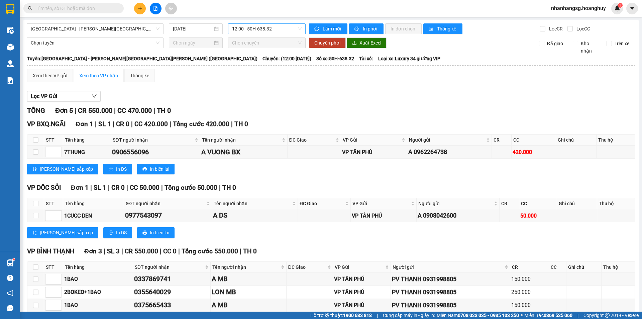
click at [252, 29] on span "12:00 - 50H-638.32" at bounding box center [267, 29] width 70 height 10
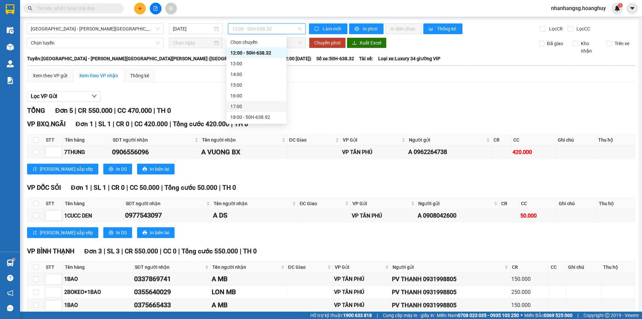
click at [101, 10] on input "text" at bounding box center [76, 8] width 79 height 7
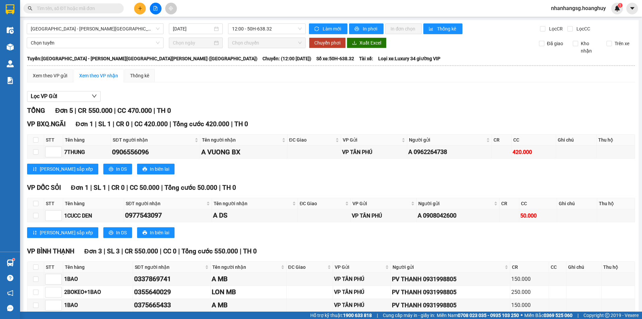
click at [101, 10] on input "text" at bounding box center [76, 8] width 79 height 7
type input "2"
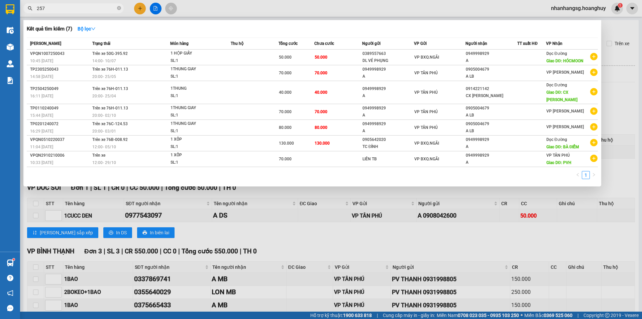
type input "2571"
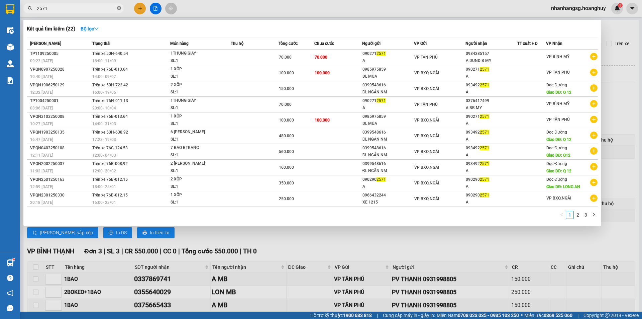
click at [119, 9] on icon "close-circle" at bounding box center [119, 8] width 4 height 4
click at [119, 9] on span at bounding box center [119, 8] width 4 height 7
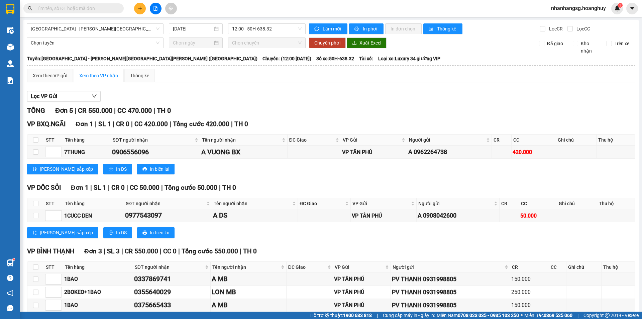
click at [116, 8] on span at bounding box center [73, 8] width 100 height 10
click at [115, 7] on input "text" at bounding box center [76, 8] width 79 height 7
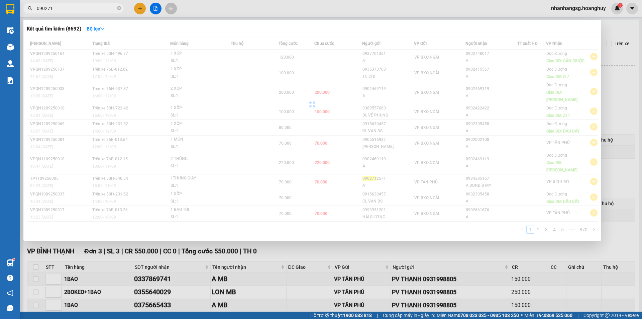
type input "0902712"
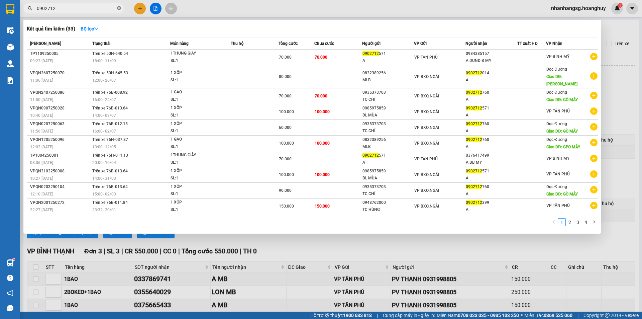
click at [120, 8] on icon "close-circle" at bounding box center [119, 8] width 4 height 4
